Goal: Task Accomplishment & Management: Manage account settings

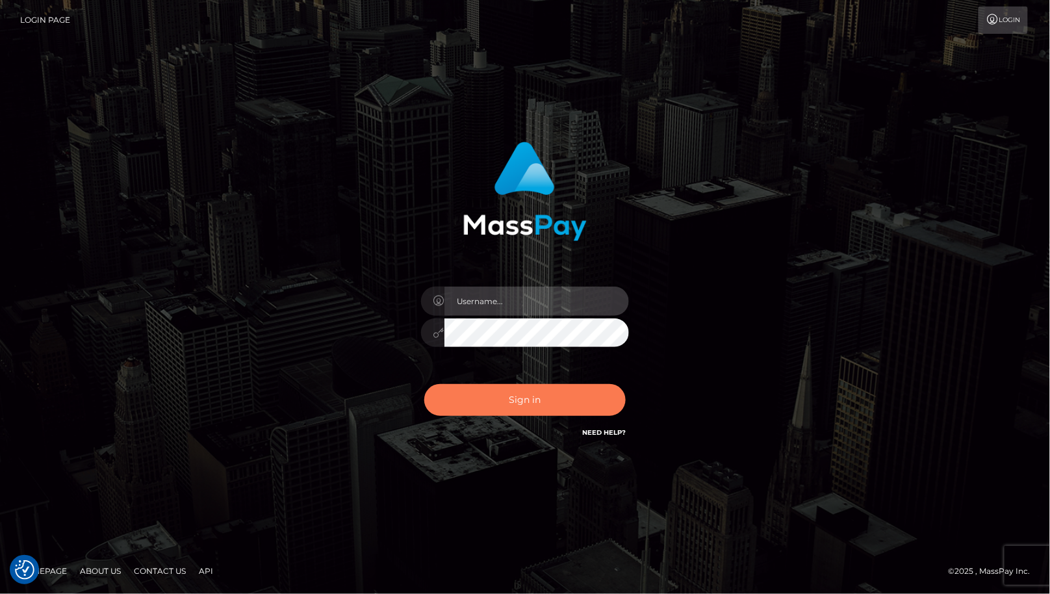
type input "cheli"
click at [593, 395] on button "Sign in" at bounding box center [524, 400] width 201 height 32
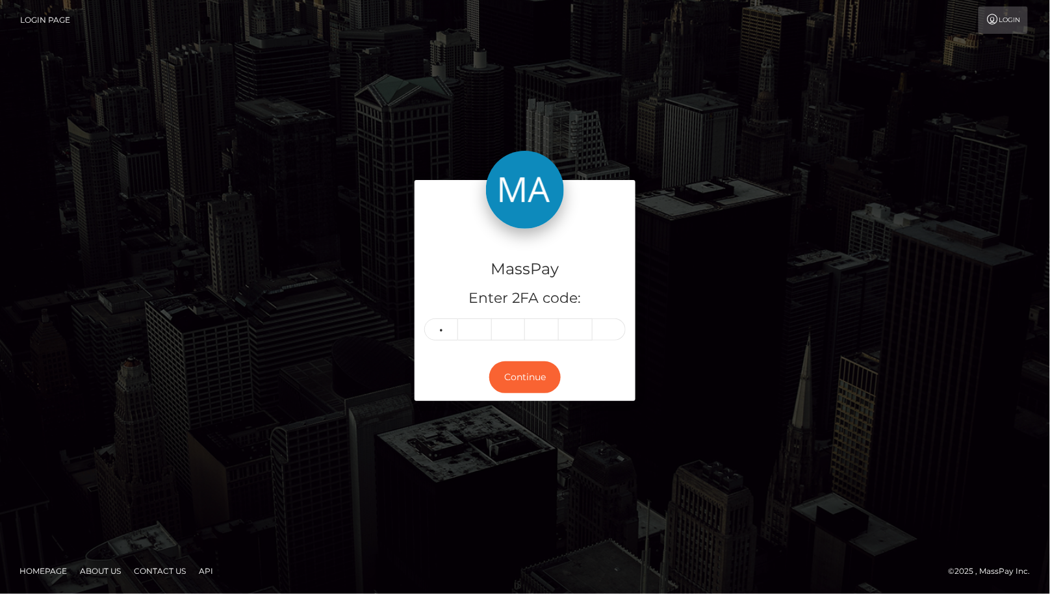
type input "8"
type input "0"
type input "2"
type input "4"
type input "1"
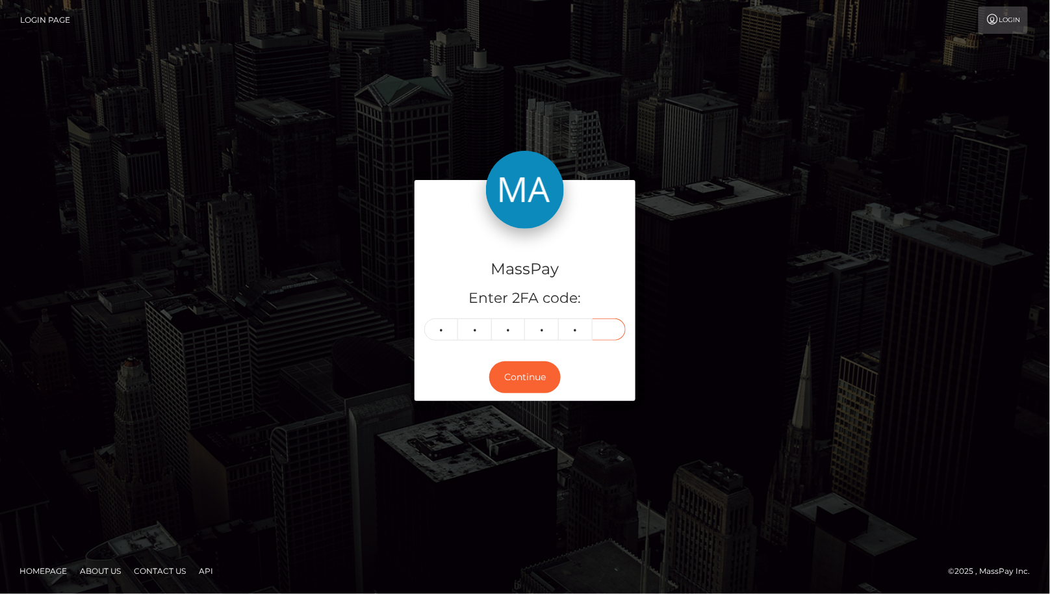
type input "7"
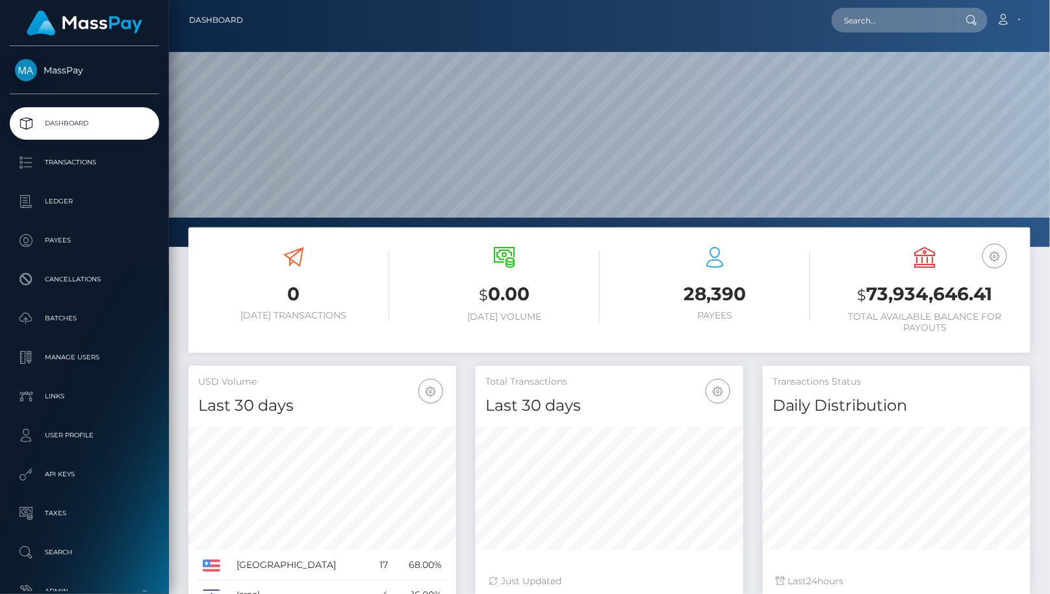
scroll to position [230, 268]
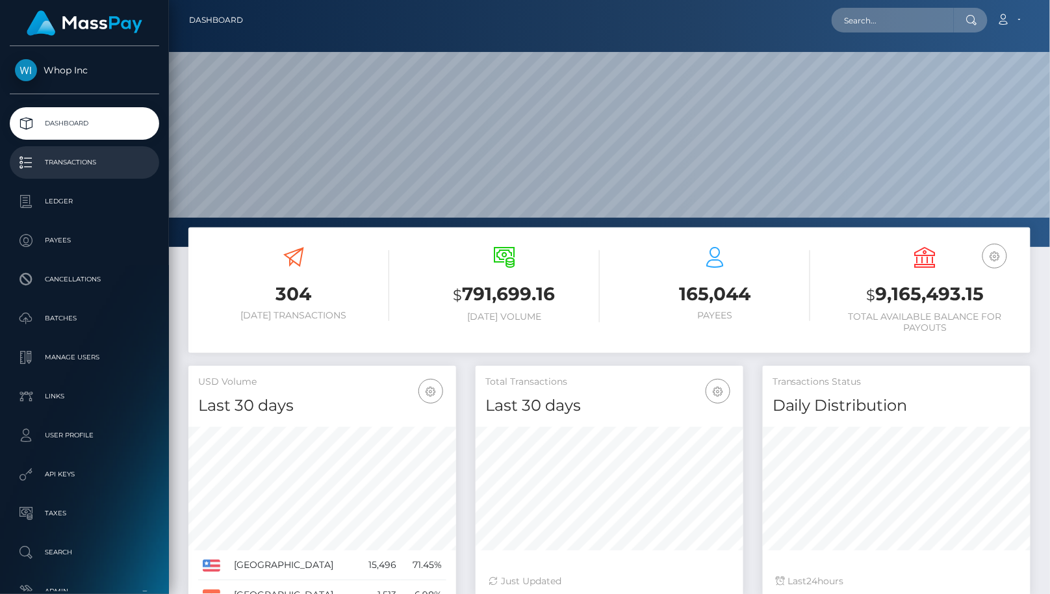
click at [110, 166] on p "Transactions" at bounding box center [84, 162] width 139 height 19
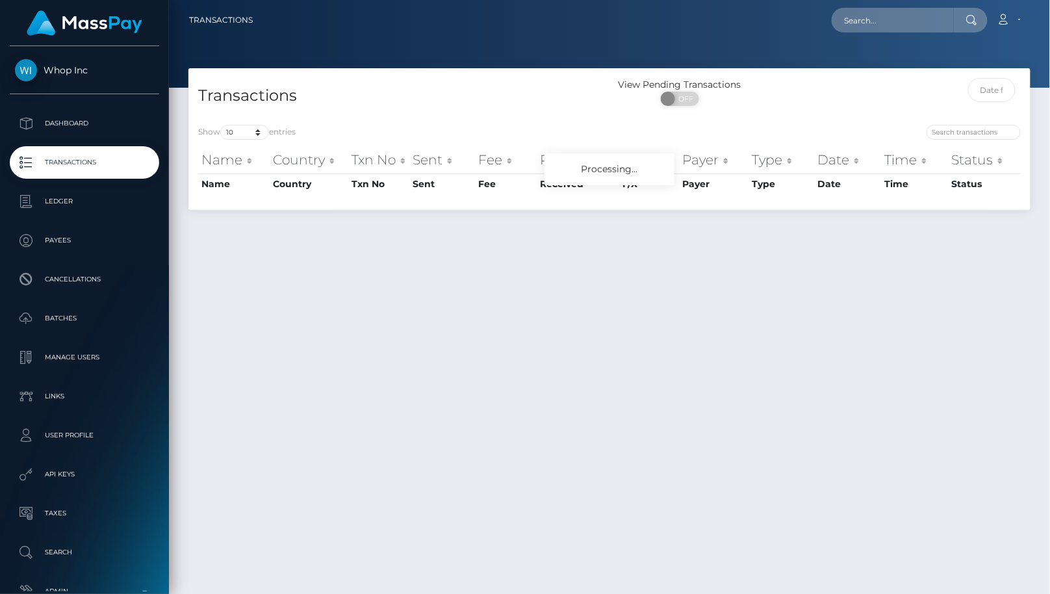
scroll to position [5, 0]
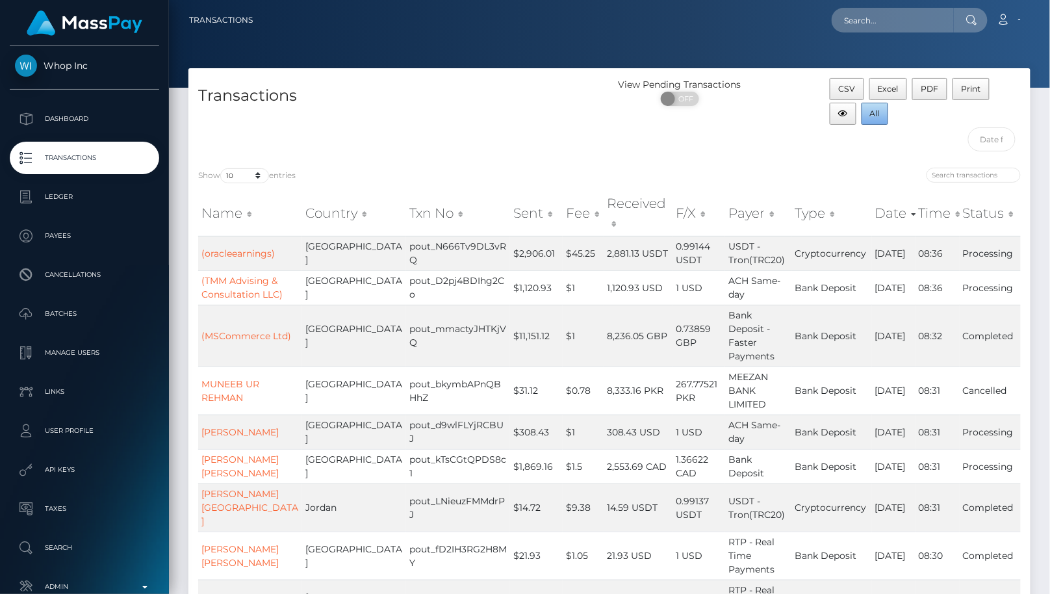
click at [862, 113] on button "All" at bounding box center [875, 114] width 27 height 22
click at [51, 116] on p "Dashboard" at bounding box center [84, 118] width 139 height 19
click at [82, 116] on p "Dashboard" at bounding box center [84, 118] width 139 height 19
